Goal: Book appointment/travel/reservation

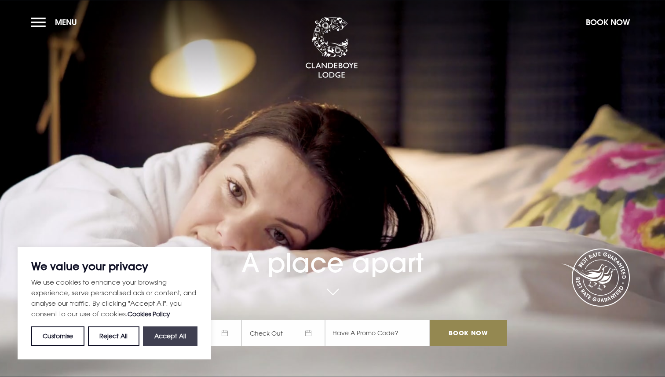
click at [170, 338] on button "Accept All" at bounding box center [170, 335] width 55 height 19
checkbox input "true"
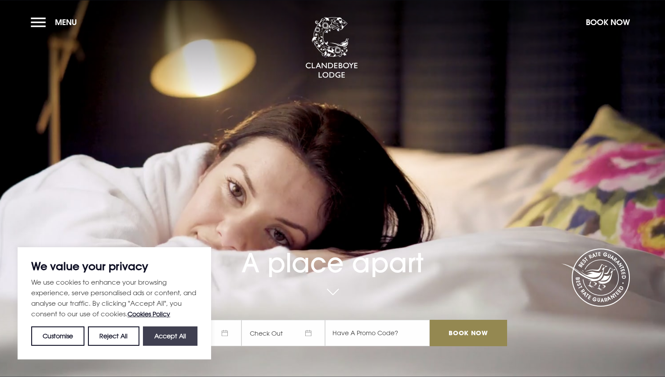
checkbox input "true"
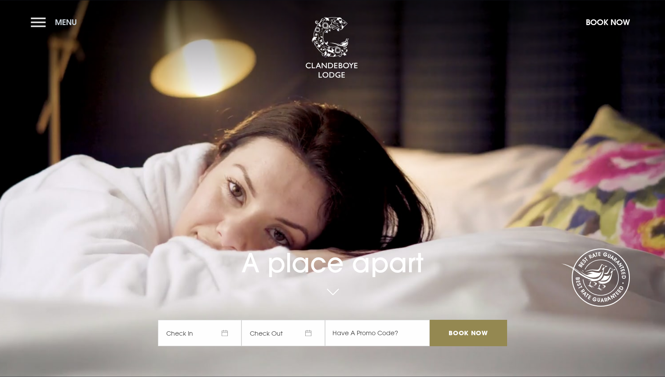
click at [37, 24] on button "Menu" at bounding box center [56, 22] width 51 height 19
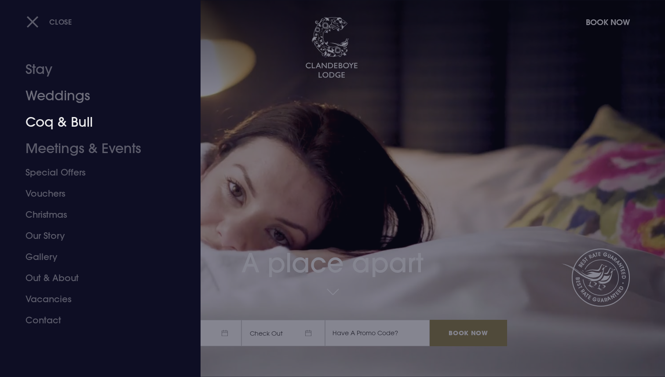
click at [61, 128] on link "Coq & Bull" at bounding box center [95, 122] width 139 height 26
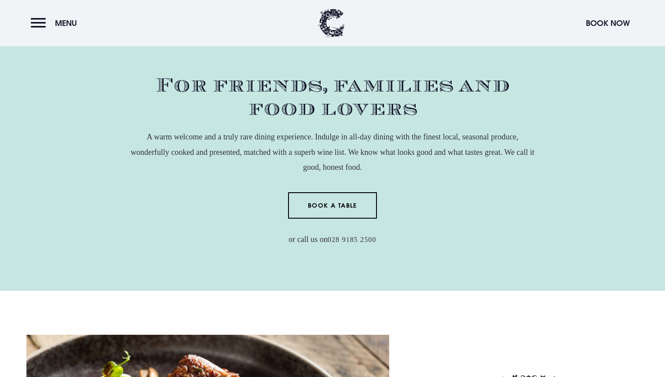
scroll to position [352, 0]
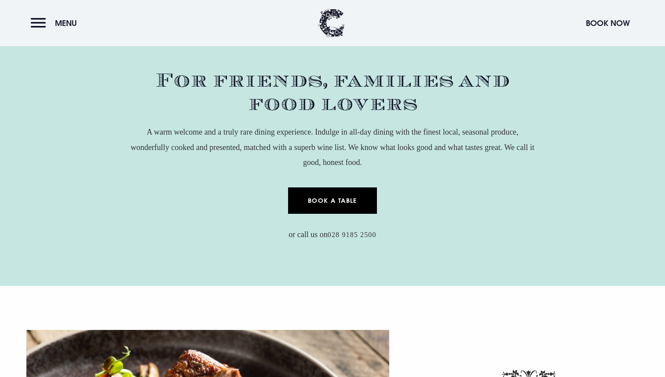
click at [345, 200] on link "Book a Table" at bounding box center [332, 200] width 89 height 26
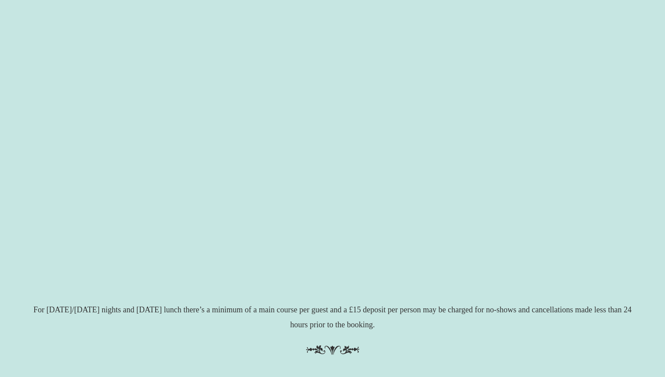
scroll to position [180, 0]
